Goal: Communication & Community: Answer question/provide support

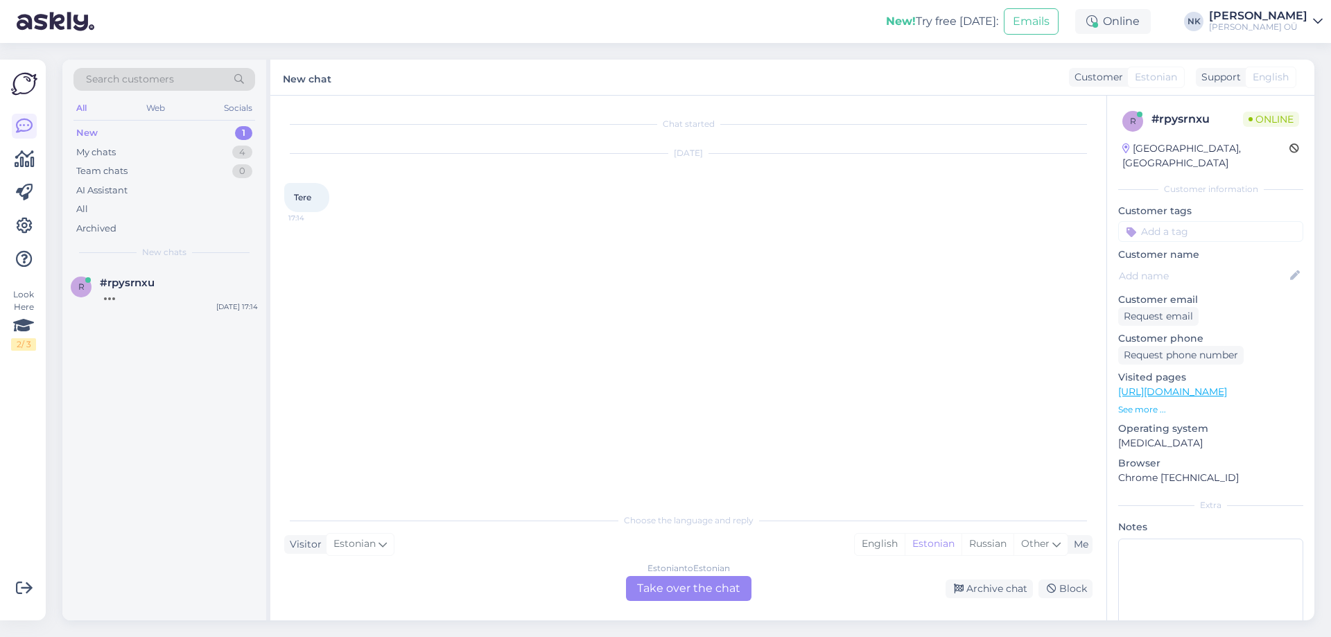
drag, startPoint x: 692, startPoint y: 603, endPoint x: 688, endPoint y: 593, distance: 10.6
click at [693, 603] on div "Chat started [DATE] Tere 17:14 Choose the language and reply Visitor Estonian M…" at bounding box center [688, 358] width 836 height 525
click at [688, 593] on div "Estonian to Estonian Take over the chat" at bounding box center [688, 588] width 125 height 25
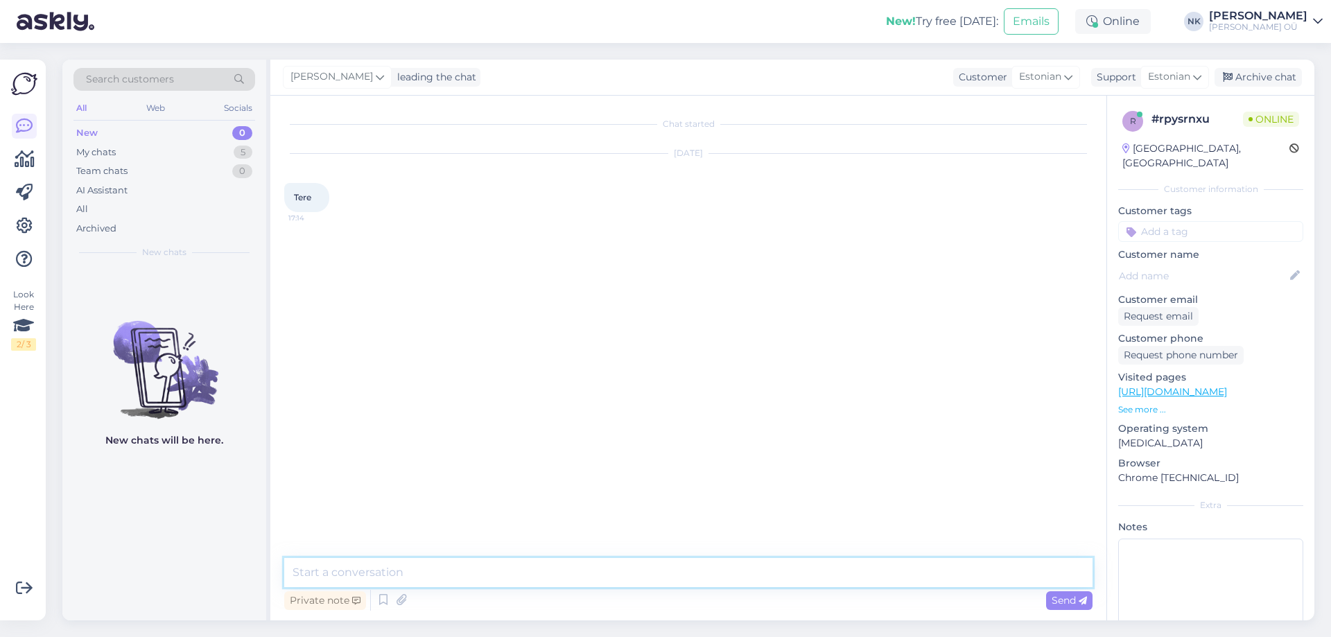
click at [619, 568] on textarea at bounding box center [688, 572] width 808 height 29
type textarea "Tere! Kuidas saan aidata?"
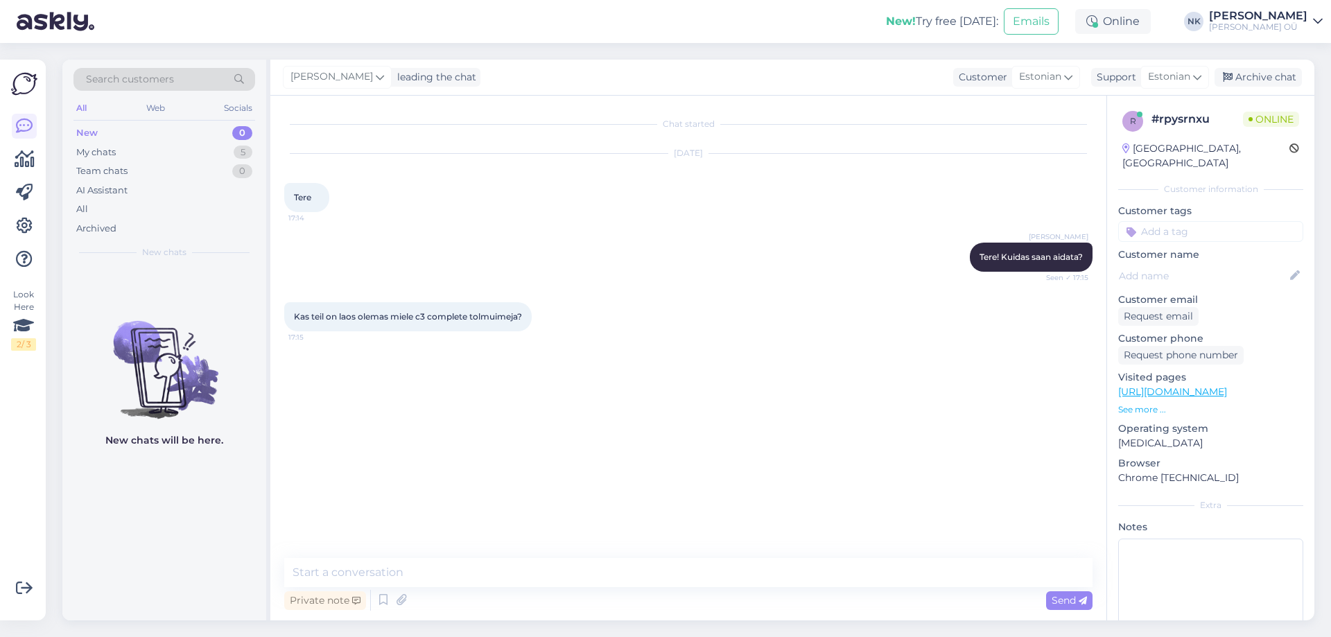
click at [1218, 385] on link "[URL][DOMAIN_NAME]" at bounding box center [1172, 391] width 109 height 12
click at [389, 552] on div "Chat started [DATE] Tere 17:14 [PERSON_NAME] Tere! Kuidas saan aidata? Seen ✓ 1…" at bounding box center [688, 358] width 836 height 525
click at [396, 563] on textarea at bounding box center [688, 572] width 808 height 29
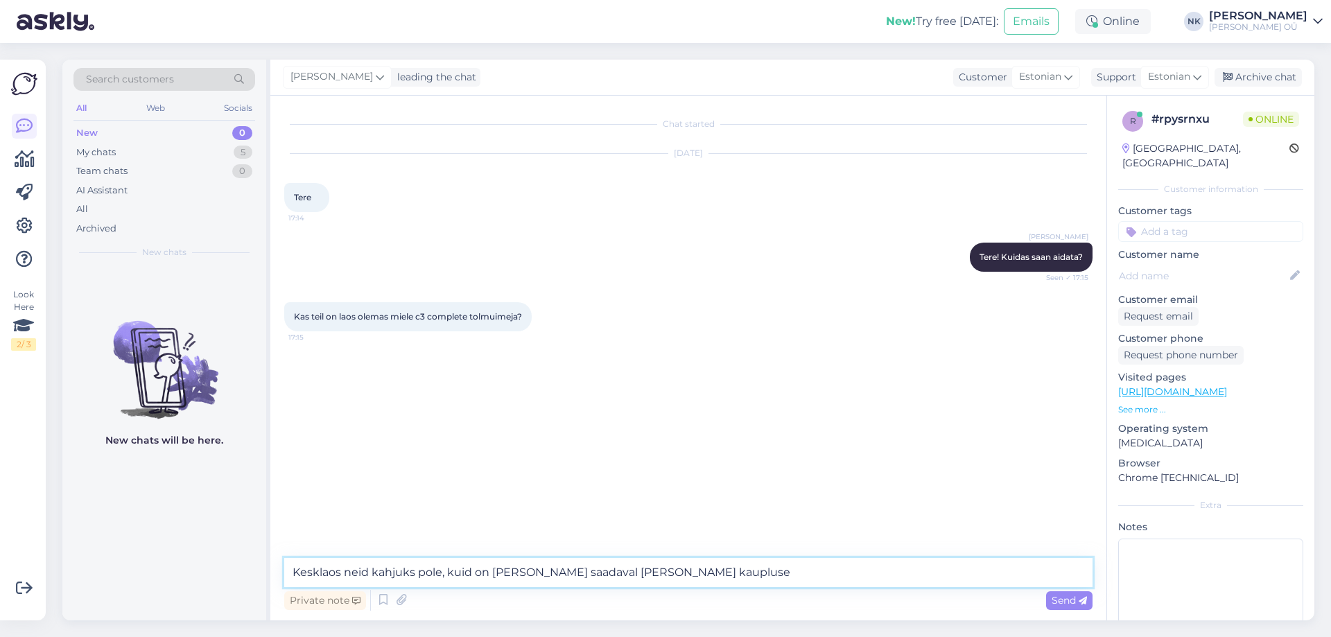
type textarea "Kesklaos neid kahjuks pole, kuid on [PERSON_NAME] saadaval [PERSON_NAME] kauplu…"
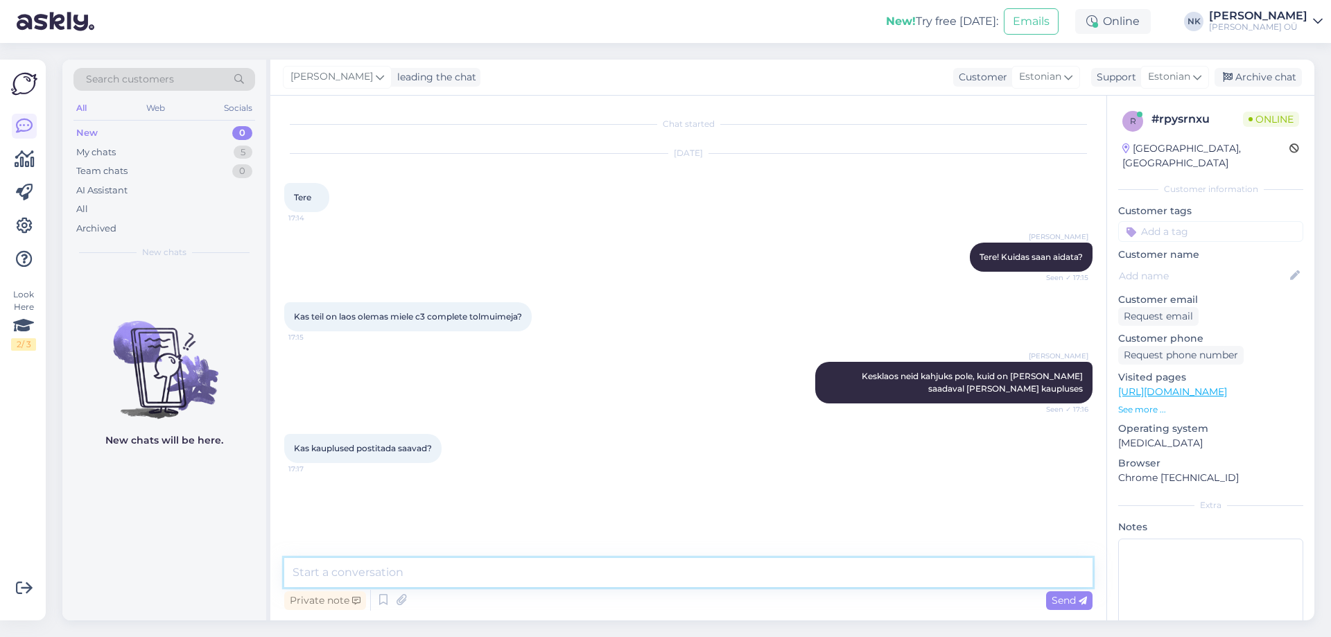
click at [493, 559] on textarea at bounding box center [688, 572] width 808 height 29
click at [631, 572] on textarea "Võib esitada tellimust e-poes ja tellida kulleriga. Samuti saab osta kohapeal j…" at bounding box center [688, 572] width 808 height 29
click at [344, 572] on textarea "Võib esitada tellimust e-poes ja tellida kulleriga. Samuti saab [PERSON_NAME] k…" at bounding box center [688, 572] width 808 height 29
click at [414, 580] on textarea "Võib esitada tellimust e-poes ja tellida kulleriga. Samuti saab [PERSON_NAME] k…" at bounding box center [688, 572] width 808 height 29
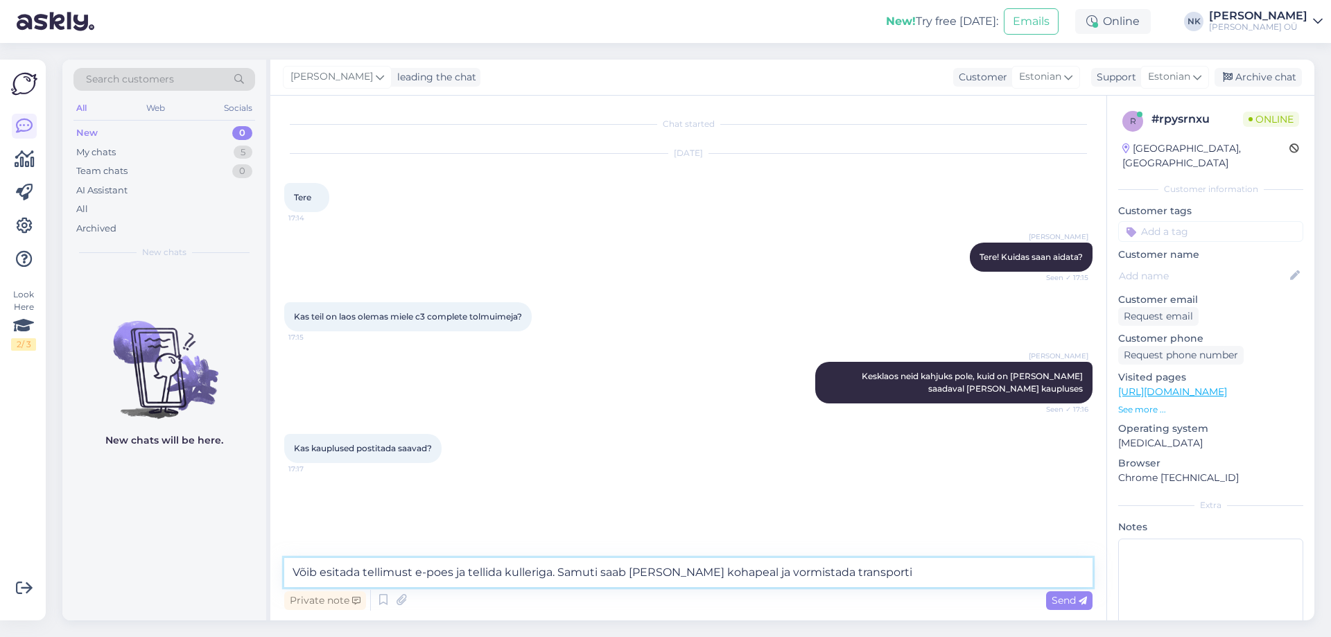
drag, startPoint x: 409, startPoint y: 570, endPoint x: 315, endPoint y: 568, distance: 94.3
click at [315, 568] on textarea "Võib esitada tellimust e-poes ja tellida kulleriga. Samuti saab [PERSON_NAME] k…" at bounding box center [688, 572] width 808 height 29
click at [344, 564] on textarea "Võib esitada tellimust e-poes ja tellida kulleriga. Samuti saab [PERSON_NAME] k…" at bounding box center [688, 572] width 808 height 29
drag, startPoint x: 451, startPoint y: 573, endPoint x: 319, endPoint y: 572, distance: 131.7
click at [319, 572] on textarea "Võib esitada tellimust e-poes ja tellida kulleriga. Samuti saab [PERSON_NAME] k…" at bounding box center [688, 572] width 808 height 29
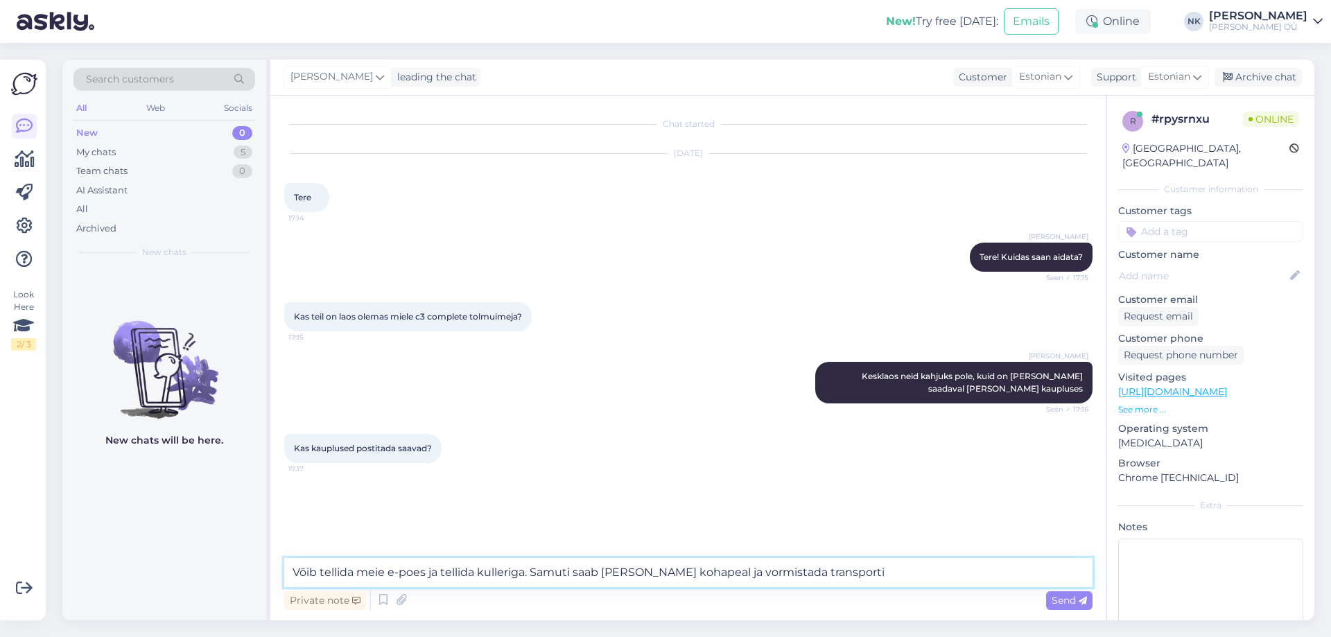
type textarea "Võib tellida meie e-[PERSON_NAME] tellida kulleriga. Samuti saab [PERSON_NAME] …"
click at [716, 579] on textarea "Võib tellida meie e-[PERSON_NAME] tellida kulleriga. Samuti saab [PERSON_NAME] …" at bounding box center [688, 572] width 808 height 29
click at [883, 572] on textarea "Võib tellida meie e-[PERSON_NAME] tellida kulleriga. Samuti saab [PERSON_NAME] …" at bounding box center [688, 572] width 808 height 29
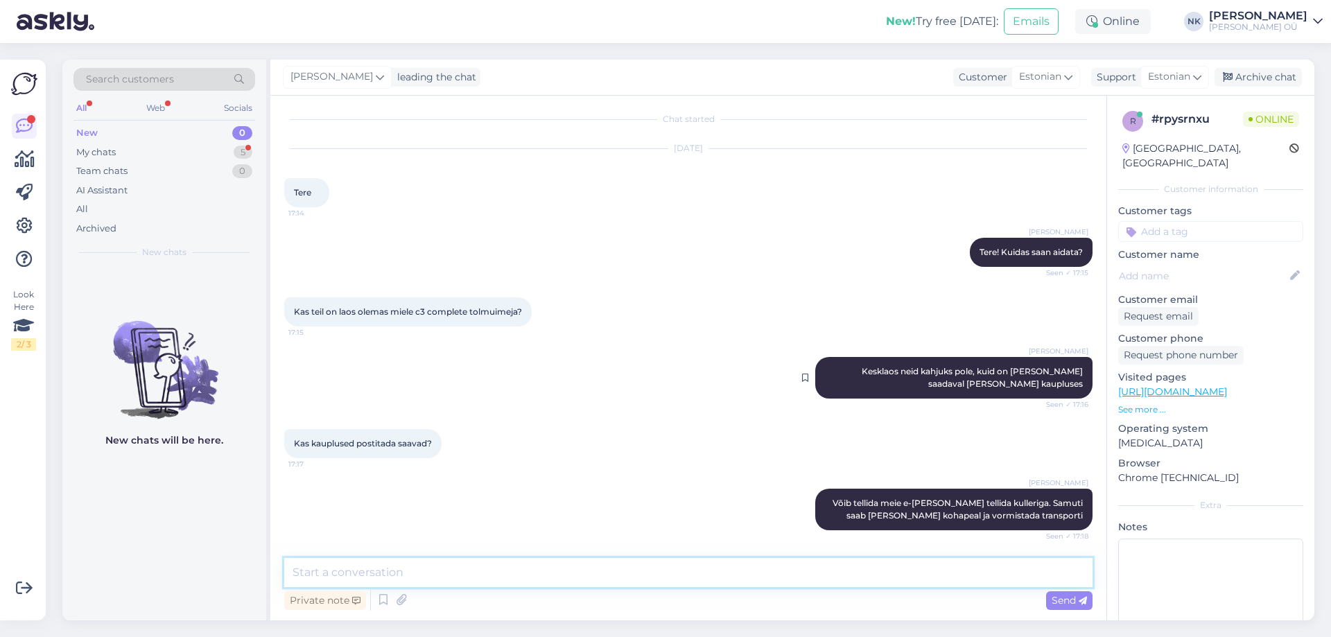
scroll to position [64, 0]
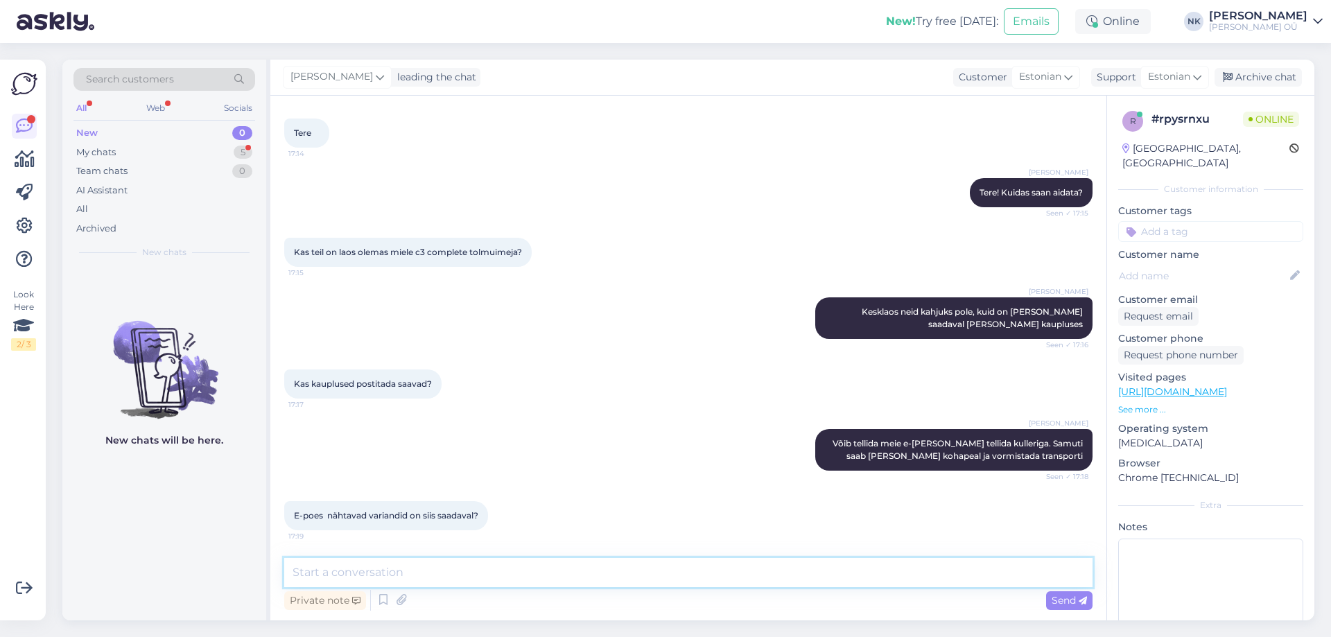
click at [376, 579] on textarea at bounding box center [688, 572] width 808 height 29
click at [1227, 385] on link "[URL][DOMAIN_NAME]" at bounding box center [1172, 391] width 109 height 12
click at [495, 580] on textarea at bounding box center [688, 572] width 808 height 29
type textarea "Jah, need asuvad kauplustes kuid neid saab ikka tellida e-poes"
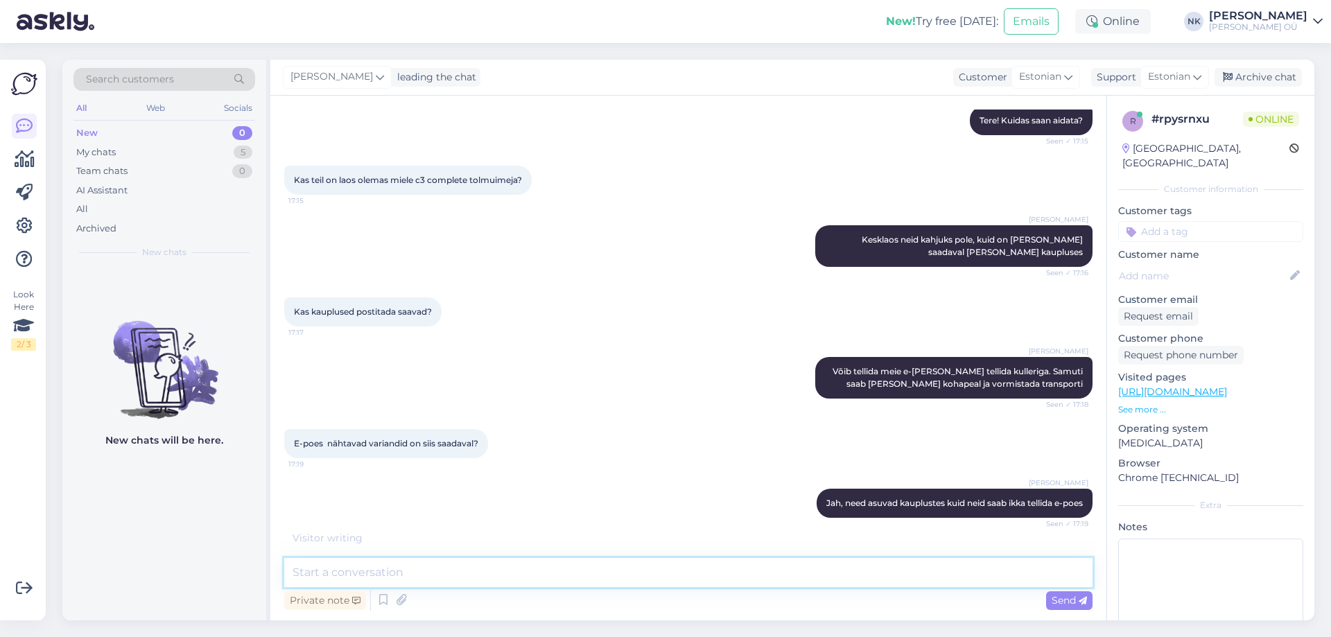
scroll to position [196, 0]
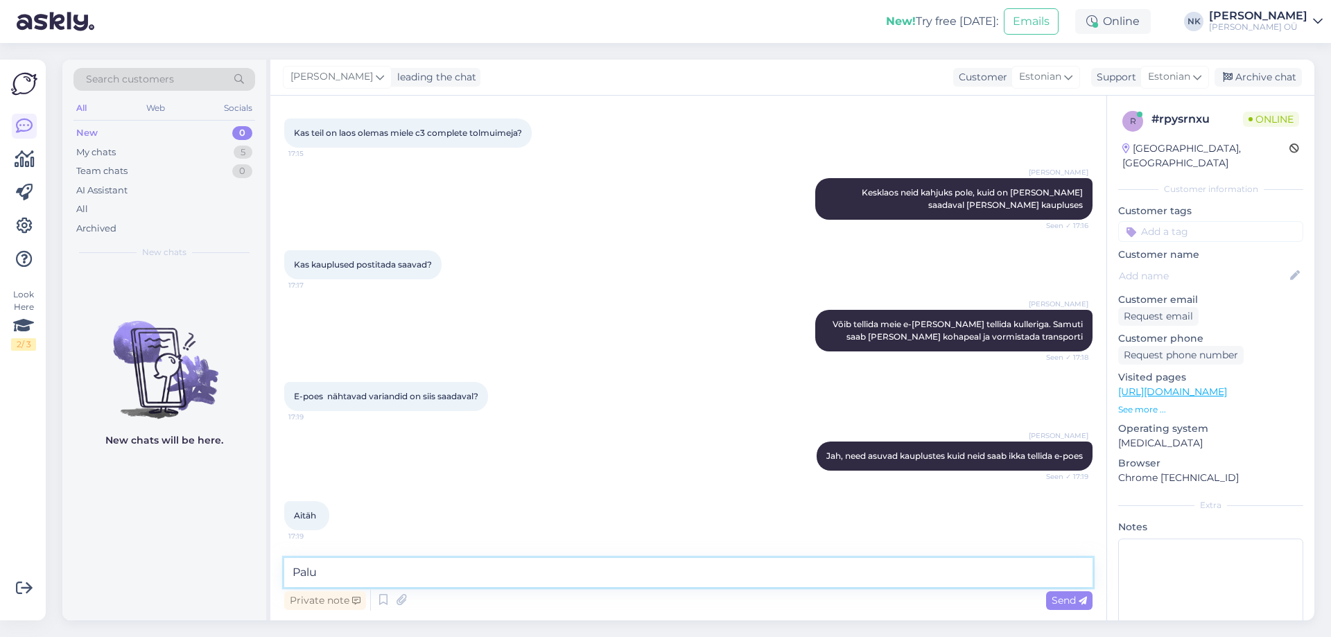
type textarea "Palun"
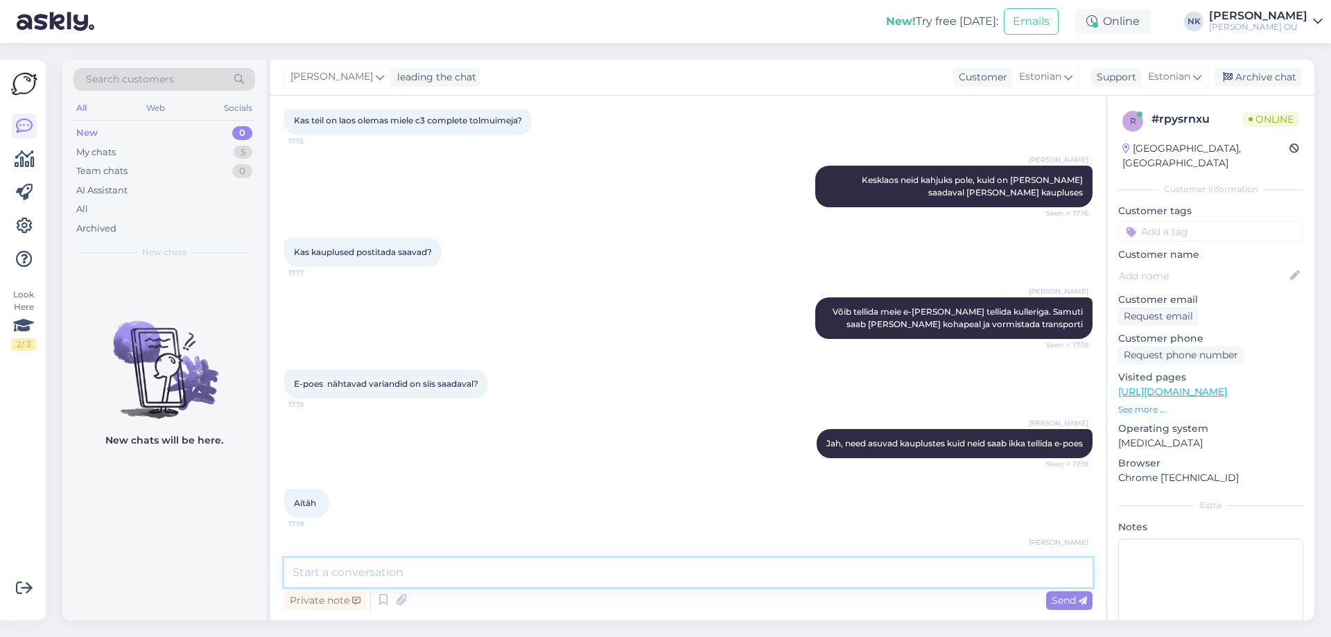
scroll to position [256, 0]
